Goal: Information Seeking & Learning: Learn about a topic

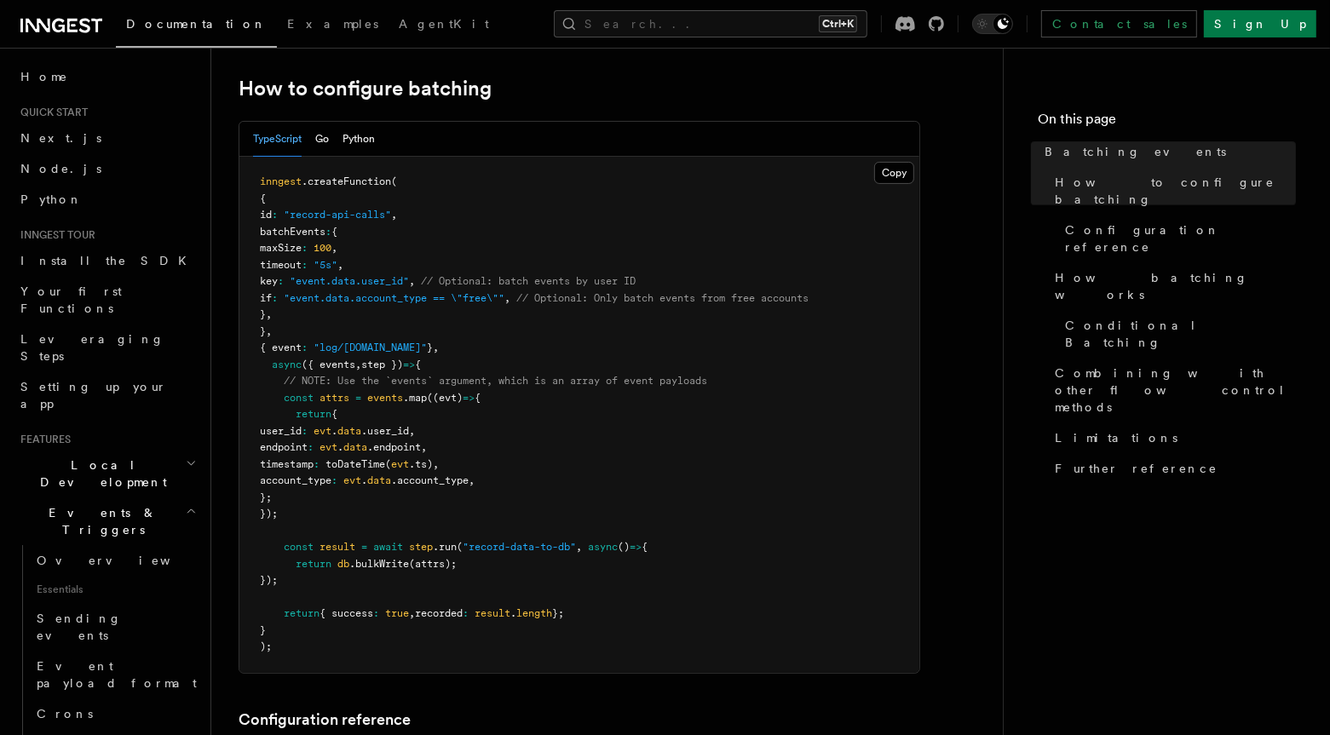
scroll to position [323, 0]
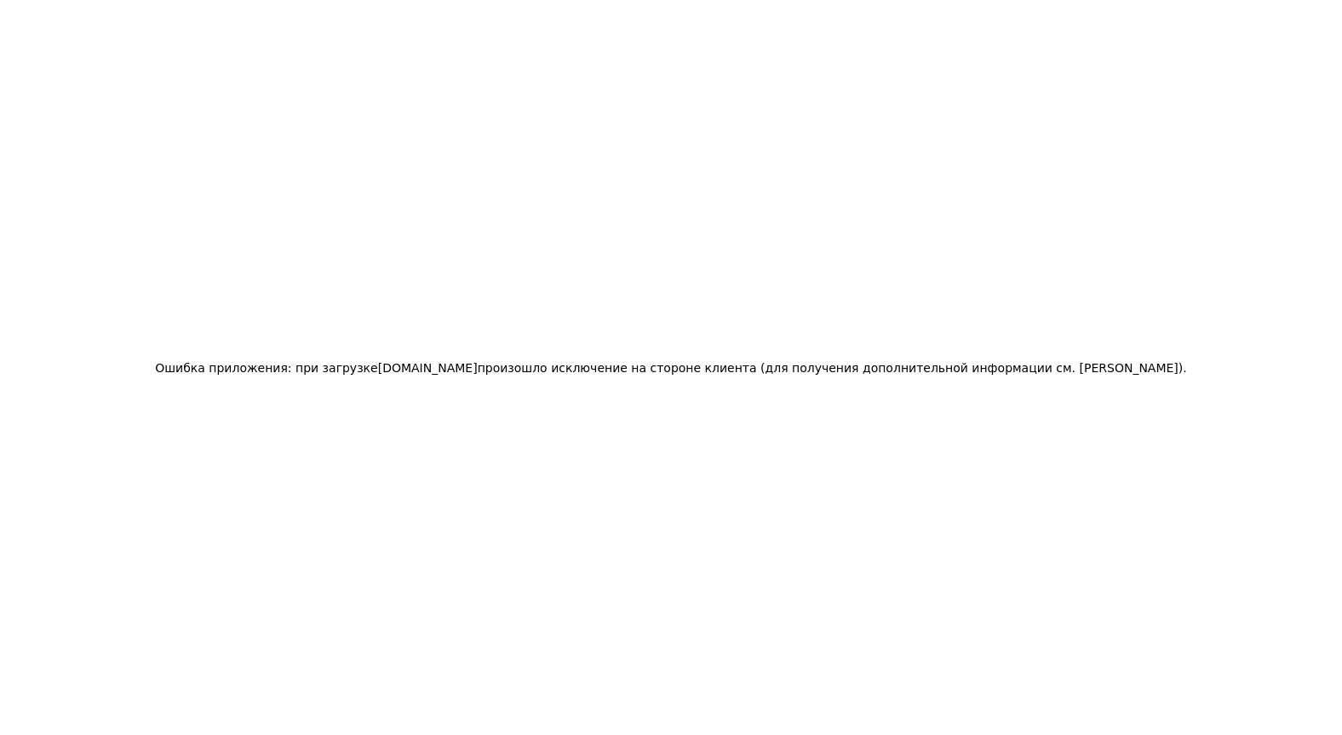
click at [389, 376] on h2 "Ошибка приложения: при загрузке www.inngest.com произошло исключение на стороне…" at bounding box center [670, 368] width 1031 height 24
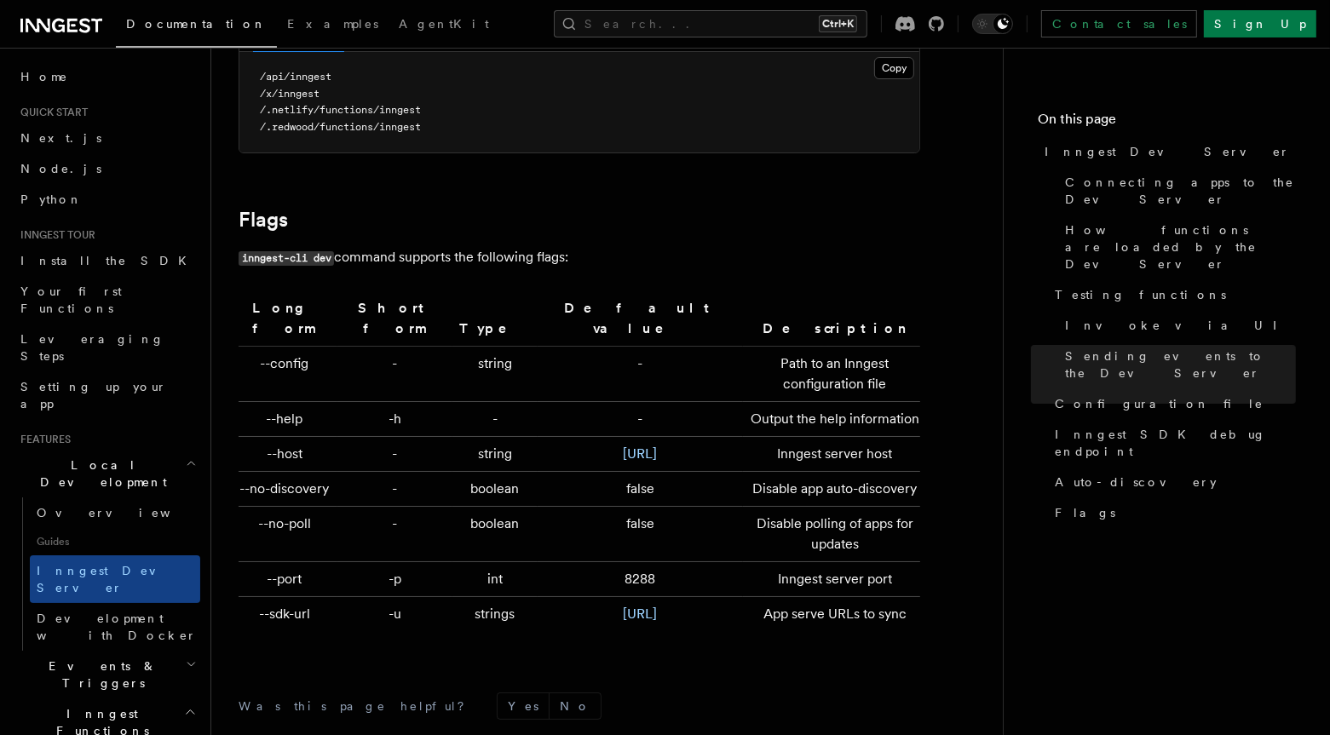
scroll to position [5726, 0]
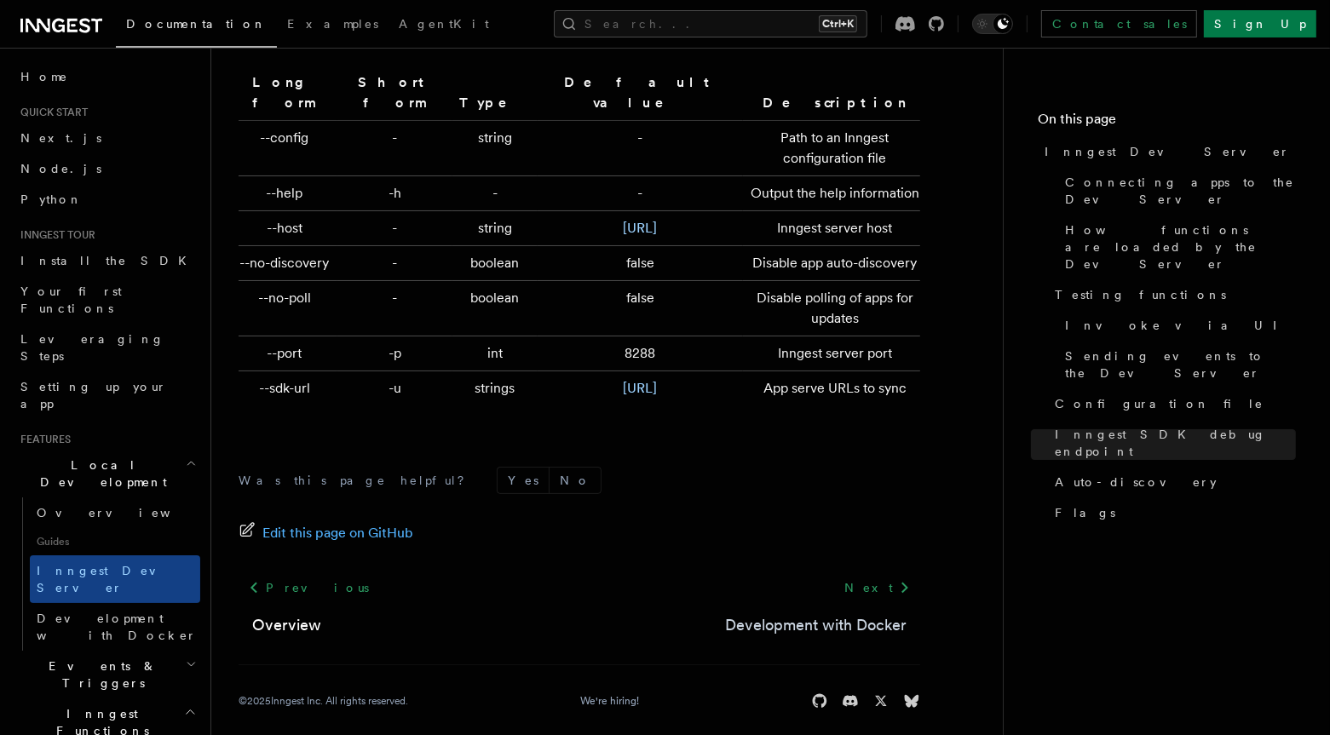
click at [799, 613] on link "Development with Docker" at bounding box center [815, 625] width 181 height 24
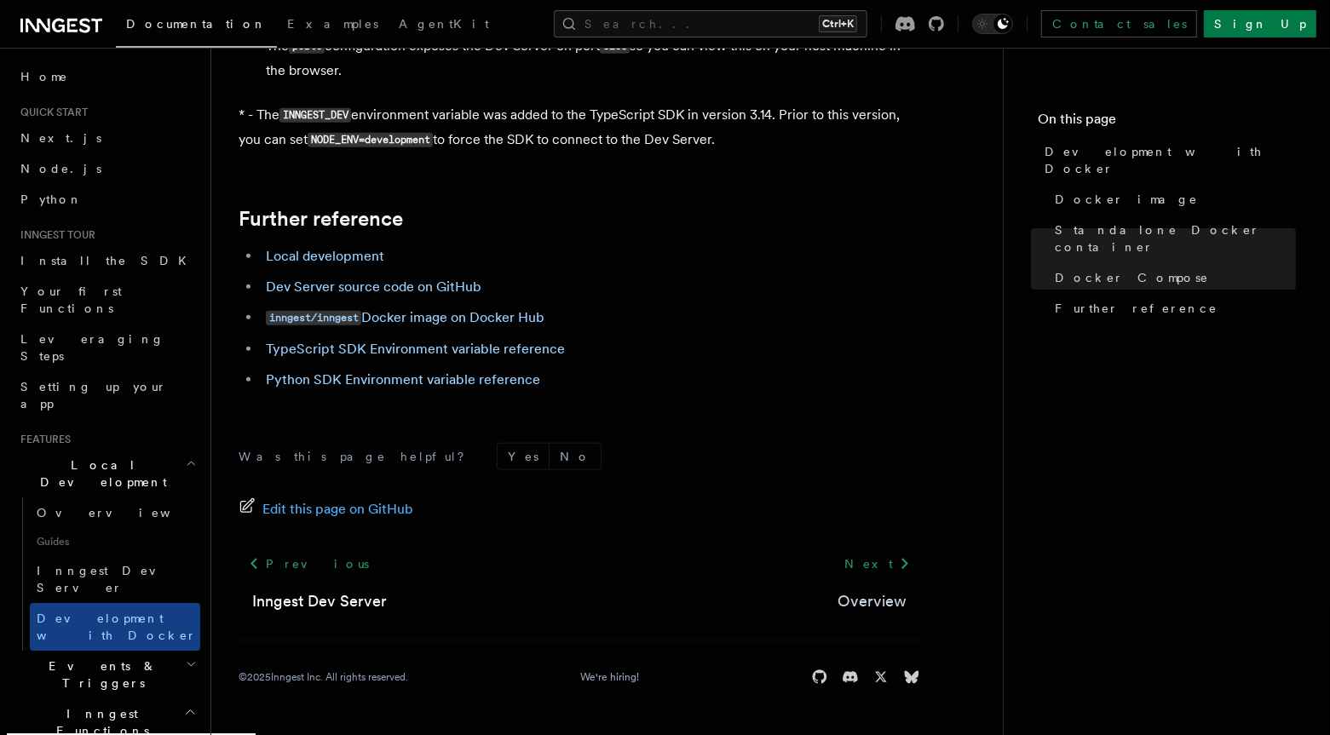
scroll to position [1777, 0]
